Goal: Task Accomplishment & Management: Complete application form

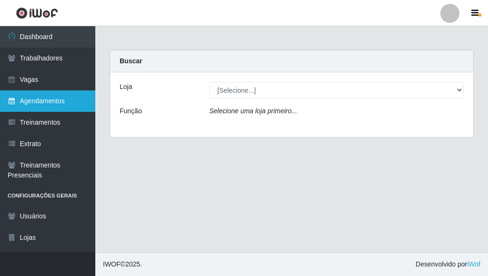
click at [66, 97] on link "Agendamentos" at bounding box center [47, 100] width 95 height 21
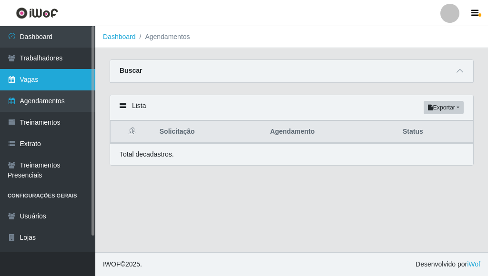
click at [54, 85] on link "Vagas" at bounding box center [47, 79] width 95 height 21
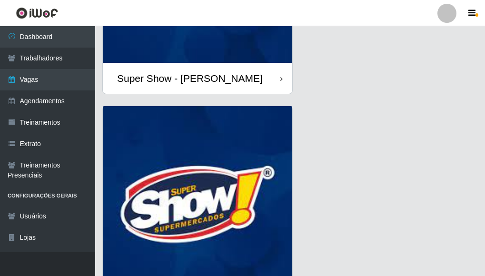
scroll to position [190, 0]
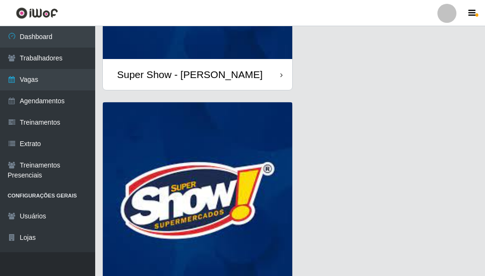
click at [222, 198] on img at bounding box center [197, 196] width 189 height 189
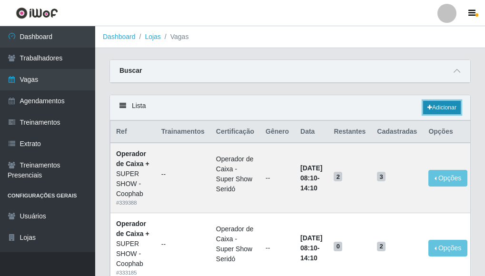
click at [433, 106] on link "Adicionar" at bounding box center [442, 107] width 38 height 13
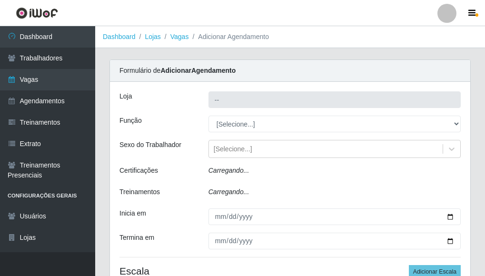
type input "SUPER SHOW - Coophab"
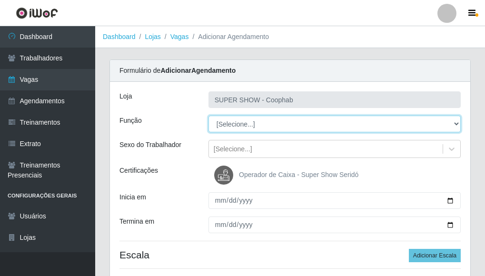
click at [259, 122] on select "[Selecione...] ASG ASG + ASG ++ Auxiliar de Estacionamento Auxiliar de Estacion…" at bounding box center [335, 124] width 252 height 17
select select "72"
click at [209, 116] on select "[Selecione...] ASG ASG + ASG ++ Auxiliar de Estacionamento Auxiliar de Estacion…" at bounding box center [335, 124] width 252 height 17
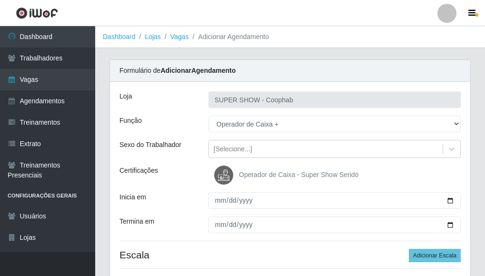
click at [218, 173] on img at bounding box center [225, 175] width 23 height 19
click at [0, 0] on input "Operador de Caixa - Super Show Seridó" at bounding box center [0, 0] width 0 height 0
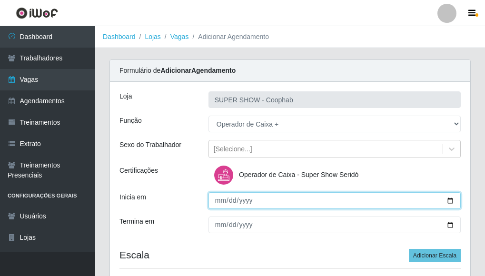
click at [448, 201] on input "Inicia em" at bounding box center [335, 200] width 252 height 17
type input "[DATE]"
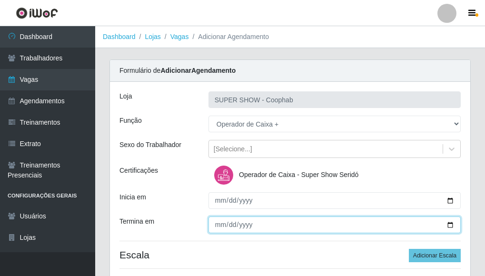
click at [451, 223] on input "Termina em" at bounding box center [335, 225] width 252 height 17
type input "[DATE]"
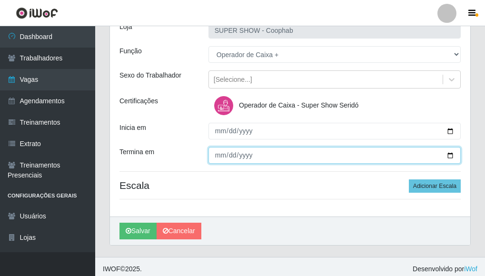
scroll to position [74, 0]
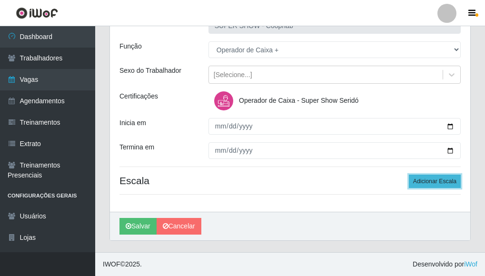
click at [426, 185] on button "Adicionar Escala" at bounding box center [435, 181] width 52 height 13
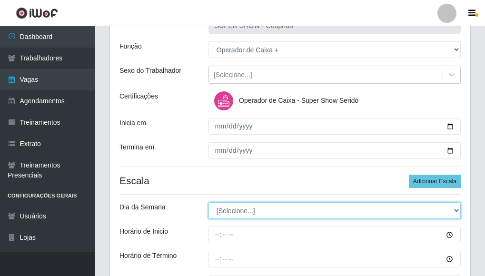
click at [283, 207] on select "[Selecione...] Segunda Terça Quarta Quinta Sexta Sábado Domingo" at bounding box center [335, 210] width 252 height 17
select select "0"
click at [209, 202] on select "[Selecione...] Segunda Terça Quarta Quinta Sexta Sábado Domingo" at bounding box center [335, 210] width 252 height 17
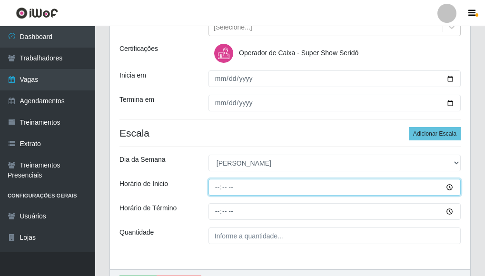
click at [220, 188] on input "Horário de Inicio" at bounding box center [335, 187] width 252 height 17
type input "08:10"
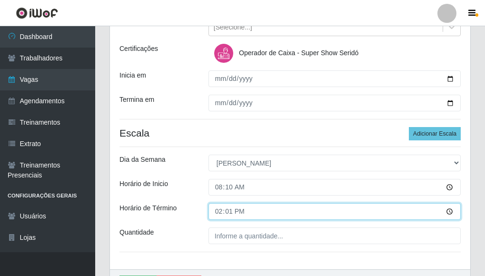
type input "14:10"
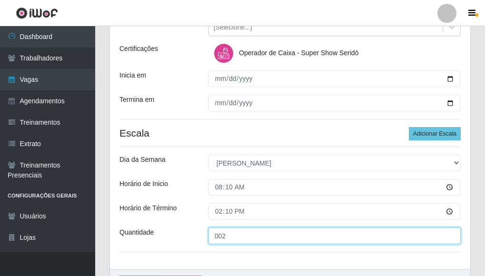
type input "002"
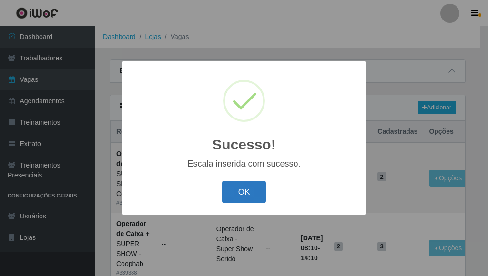
click at [234, 187] on button "OK" at bounding box center [244, 192] width 44 height 22
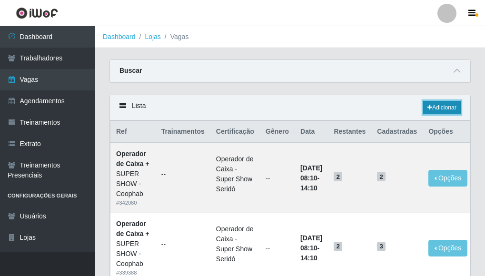
click at [444, 108] on link "Adicionar" at bounding box center [442, 107] width 38 height 13
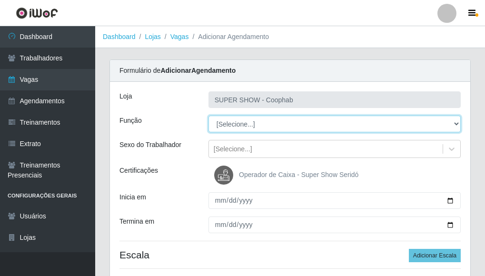
click at [418, 118] on select "[Selecione...] ASG ASG + ASG ++ Auxiliar de Estacionamento Auxiliar de Estacion…" at bounding box center [335, 124] width 252 height 17
select select "22"
click at [209, 116] on select "[Selecione...] ASG ASG + ASG ++ Auxiliar de Estacionamento Auxiliar de Estacion…" at bounding box center [335, 124] width 252 height 17
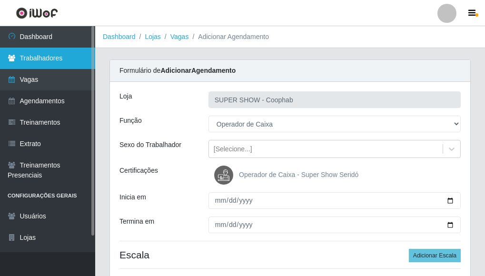
click at [61, 57] on link "Trabalhadores" at bounding box center [47, 58] width 95 height 21
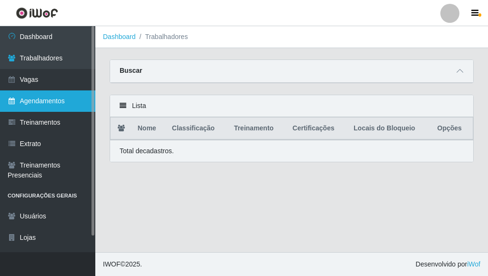
click at [57, 103] on link "Agendamentos" at bounding box center [47, 100] width 95 height 21
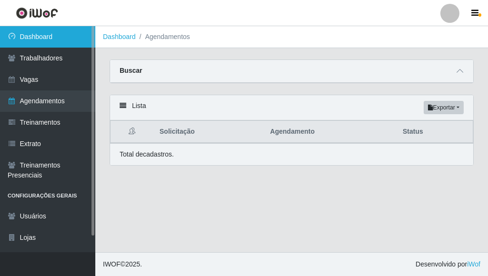
click at [40, 42] on link "Dashboard" at bounding box center [47, 36] width 95 height 21
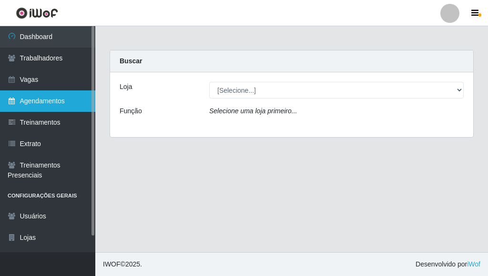
click at [54, 100] on link "Agendamentos" at bounding box center [47, 100] width 95 height 21
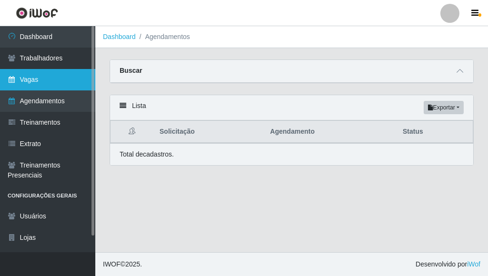
click at [55, 78] on link "Vagas" at bounding box center [47, 79] width 95 height 21
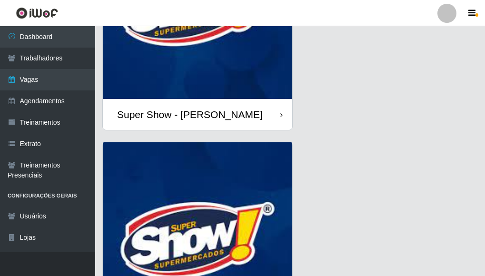
scroll to position [238, 0]
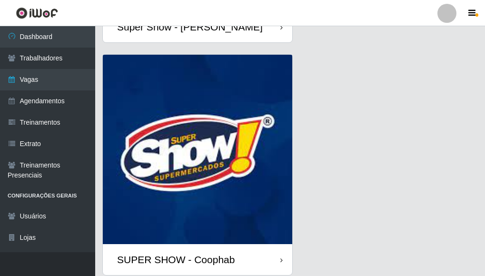
click at [178, 141] on img at bounding box center [197, 149] width 189 height 189
